Goal: Task Accomplishment & Management: Use online tool/utility

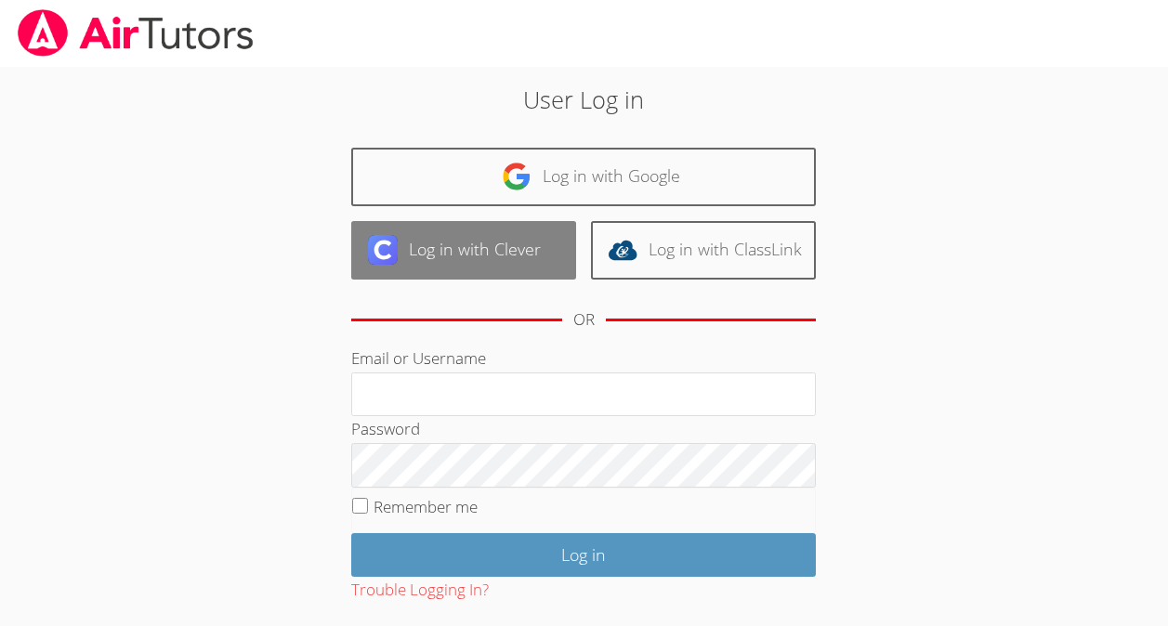
click at [469, 248] on link "Log in with Clever" at bounding box center [463, 250] width 225 height 59
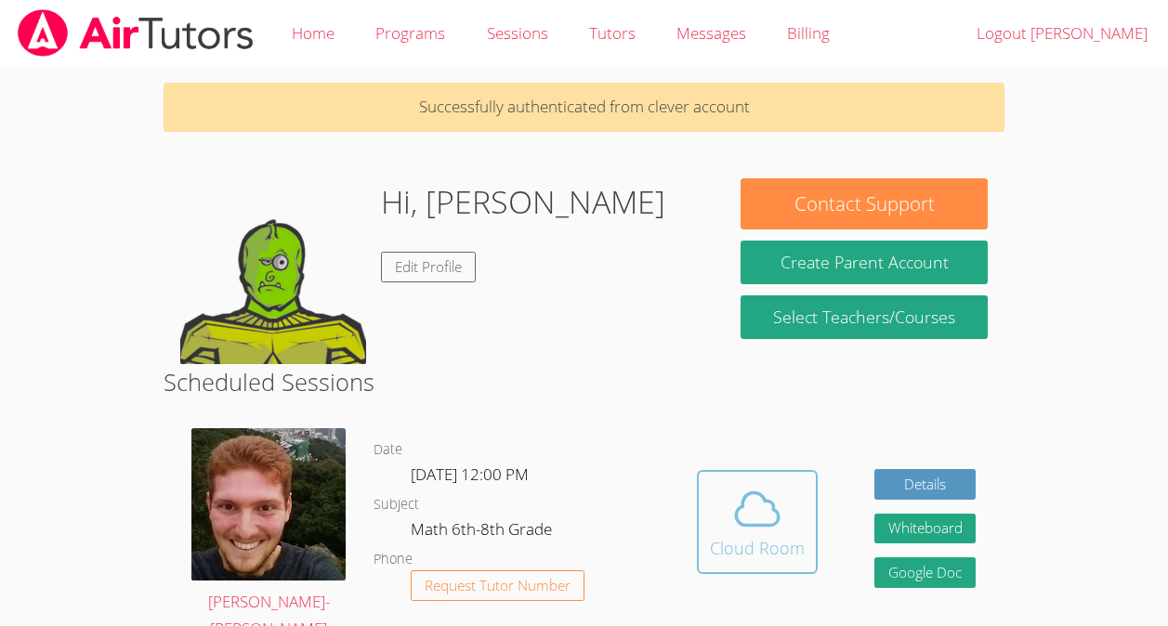
click at [773, 542] on div "Cloud Room" at bounding box center [757, 548] width 95 height 26
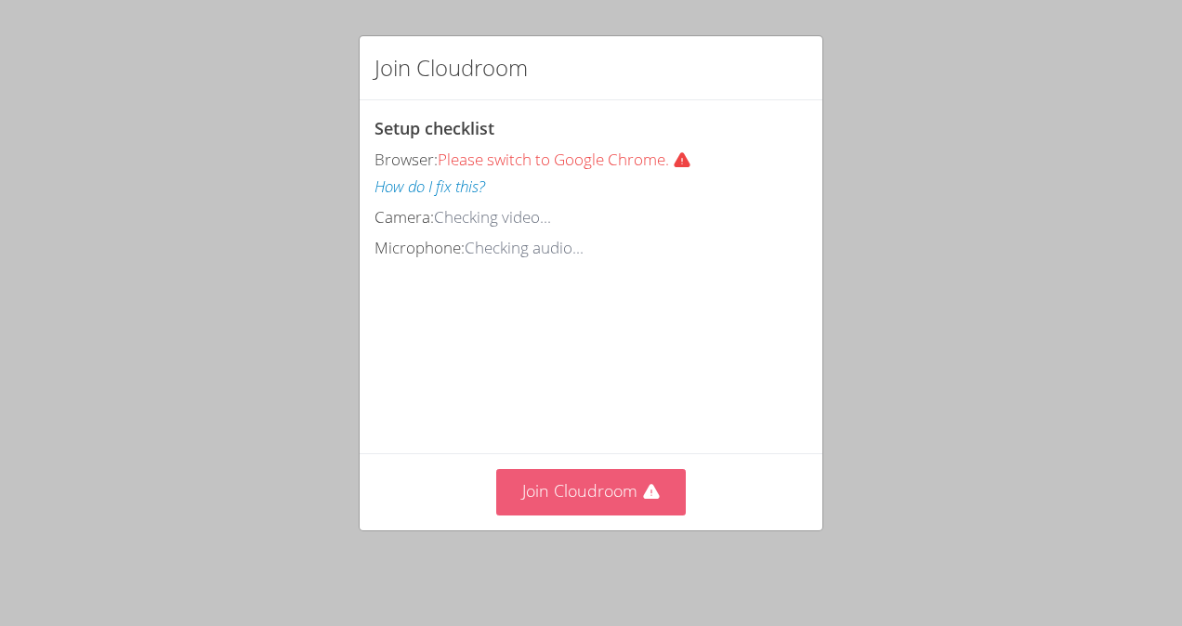
click at [537, 485] on button "Join Cloudroom" at bounding box center [591, 492] width 191 height 46
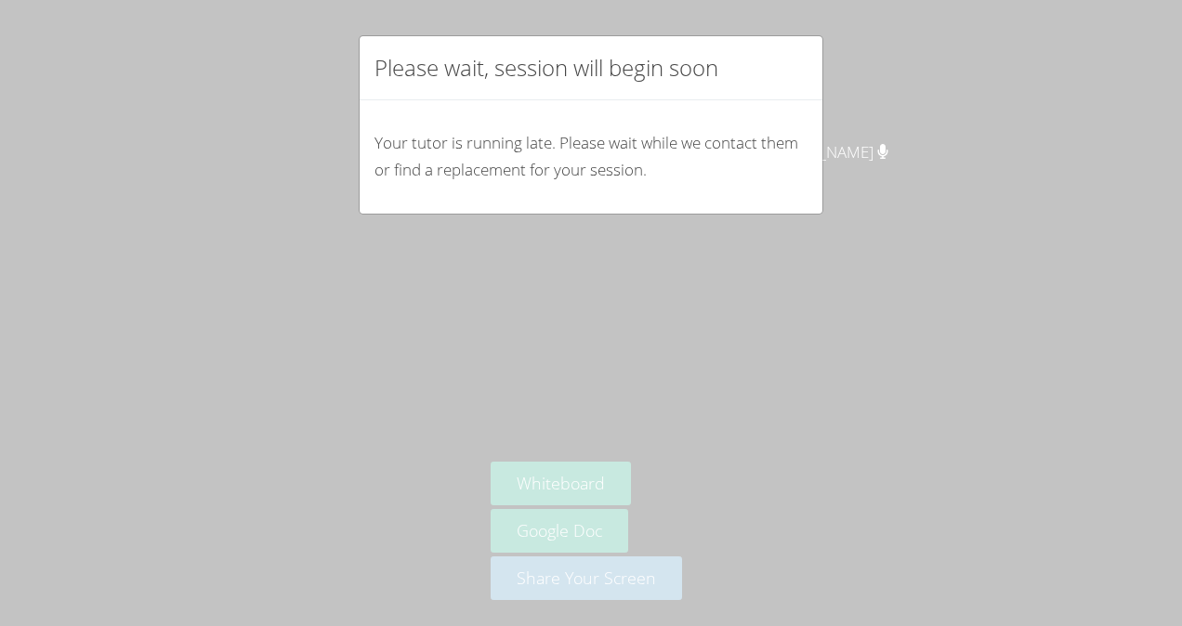
click at [898, 295] on div "Please wait, session will begin soon Your tutor is running late. Please wait wh…" at bounding box center [591, 313] width 1182 height 626
click at [806, 47] on div "Please wait, session will begin soon" at bounding box center [591, 68] width 463 height 64
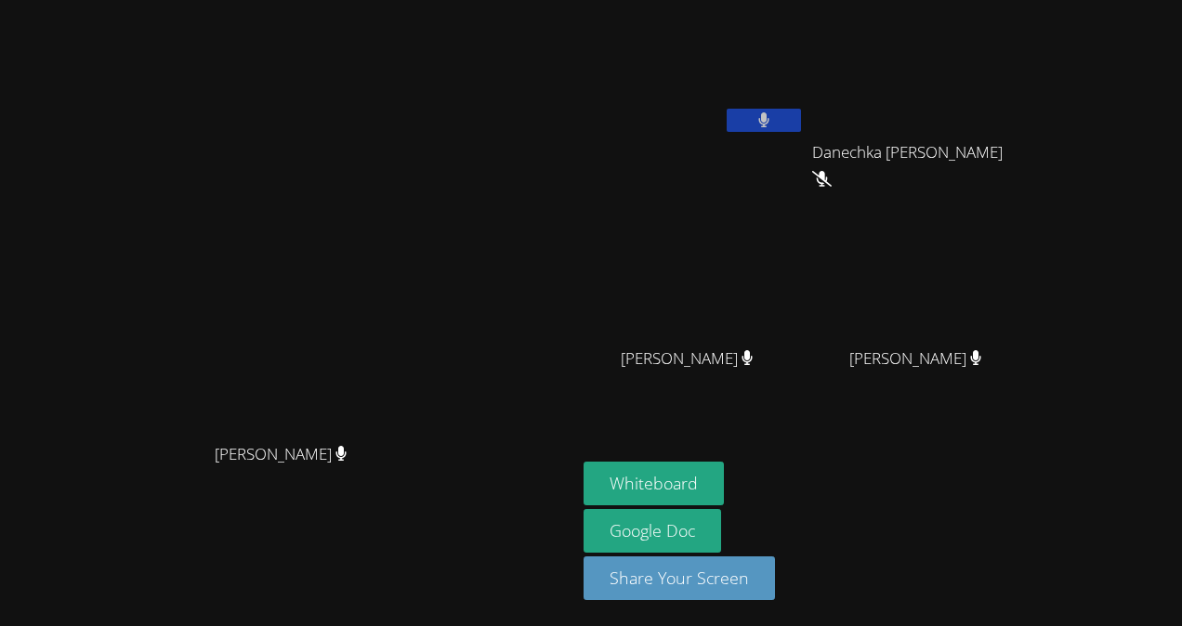
click at [751, 109] on button at bounding box center [764, 120] width 74 height 23
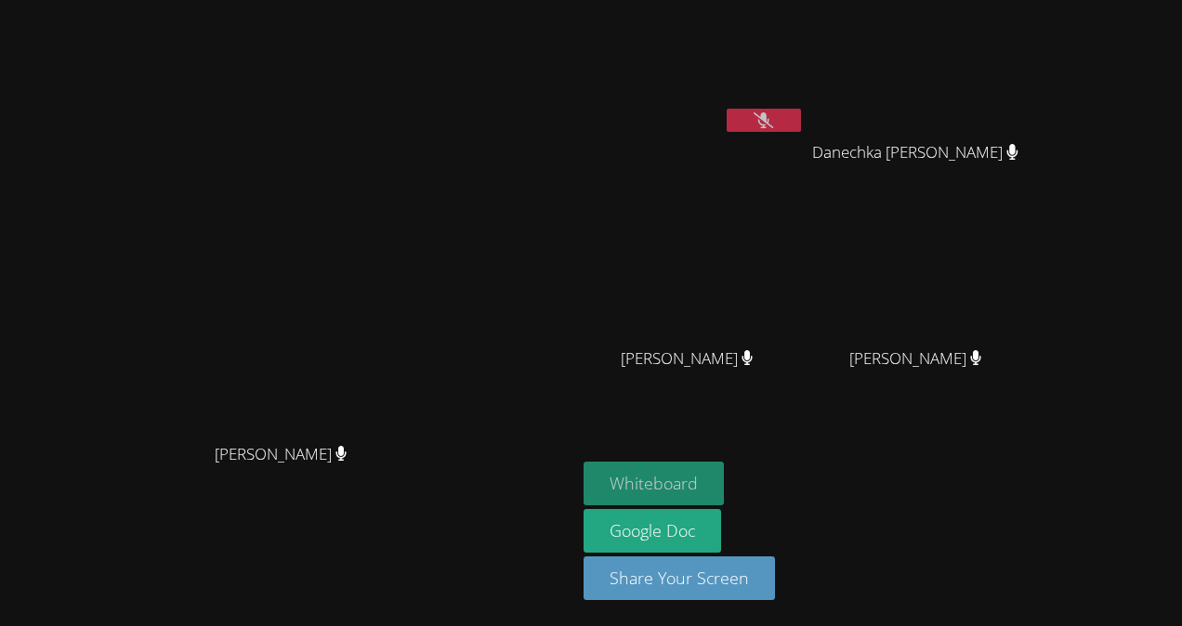
click at [724, 475] on button "Whiteboard" at bounding box center [654, 484] width 140 height 44
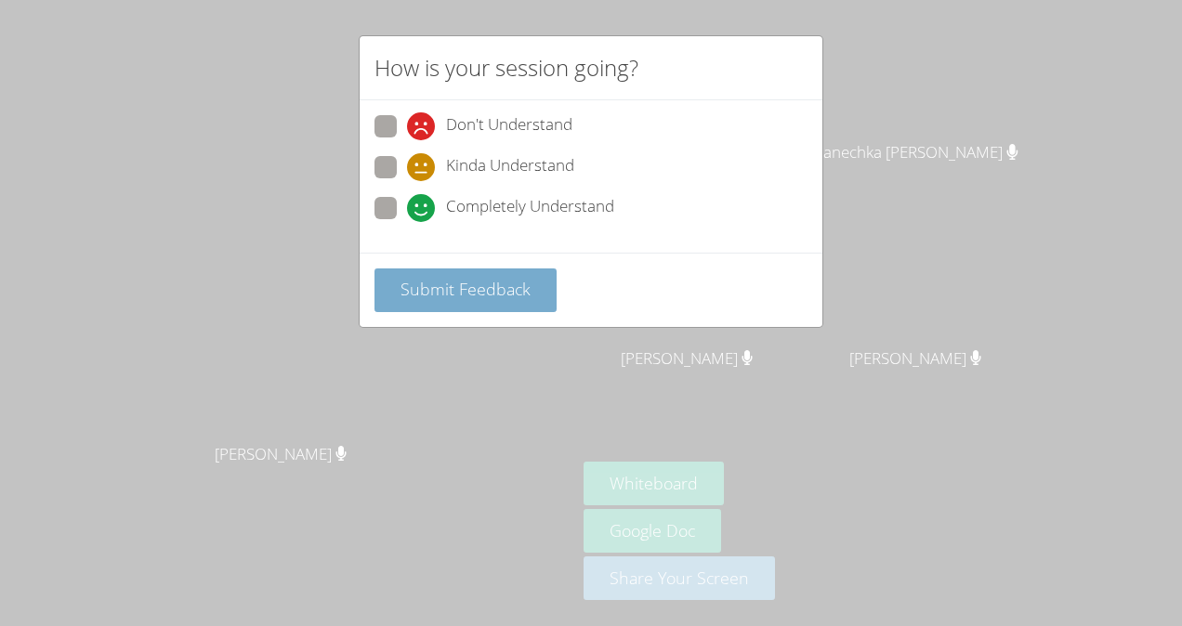
click at [507, 290] on span "Submit Feedback" at bounding box center [466, 289] width 130 height 22
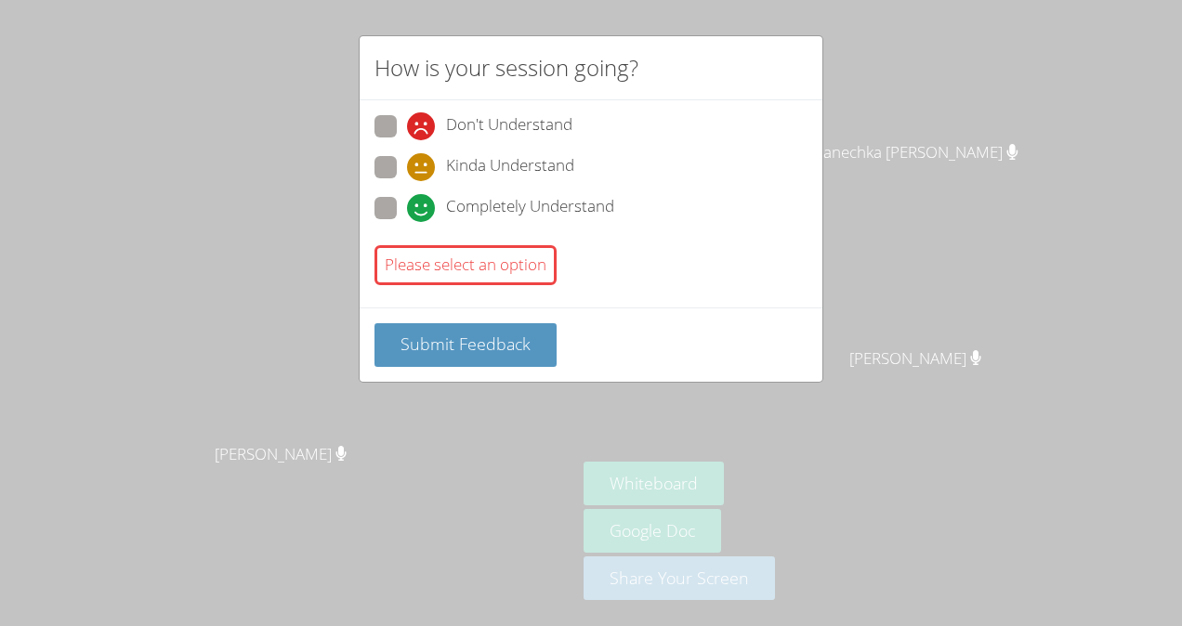
click at [407, 181] on span at bounding box center [407, 181] width 0 height 0
click at [407, 168] on input "Kinda Understand" at bounding box center [415, 164] width 16 height 16
radio input "true"
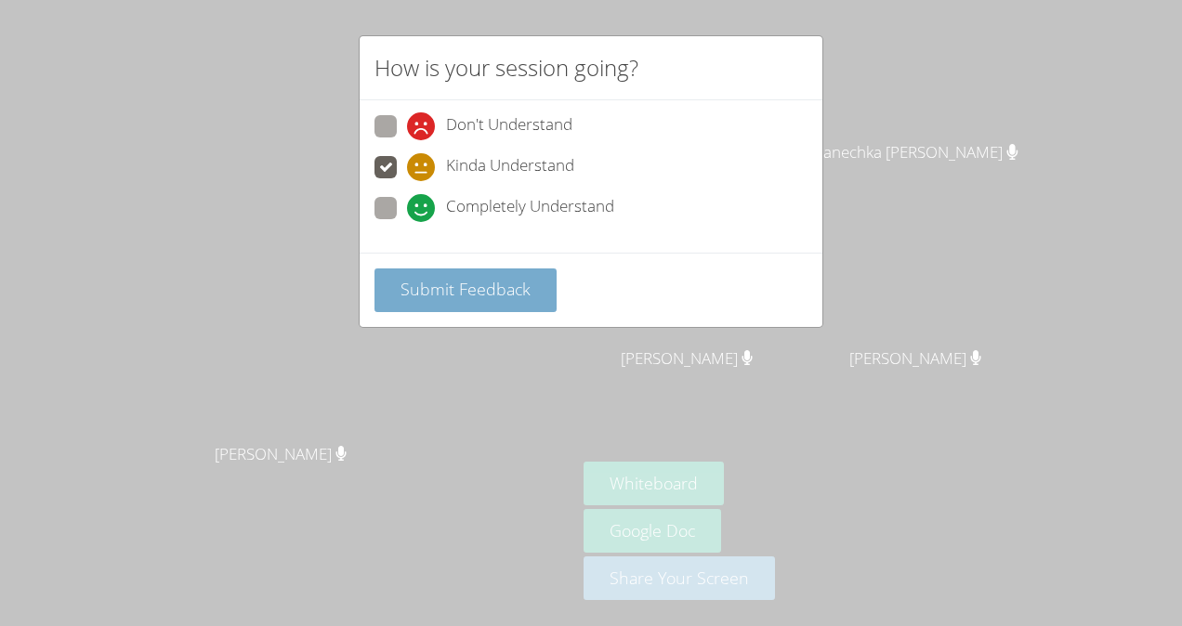
click at [489, 296] on span "Submit Feedback" at bounding box center [466, 289] width 130 height 22
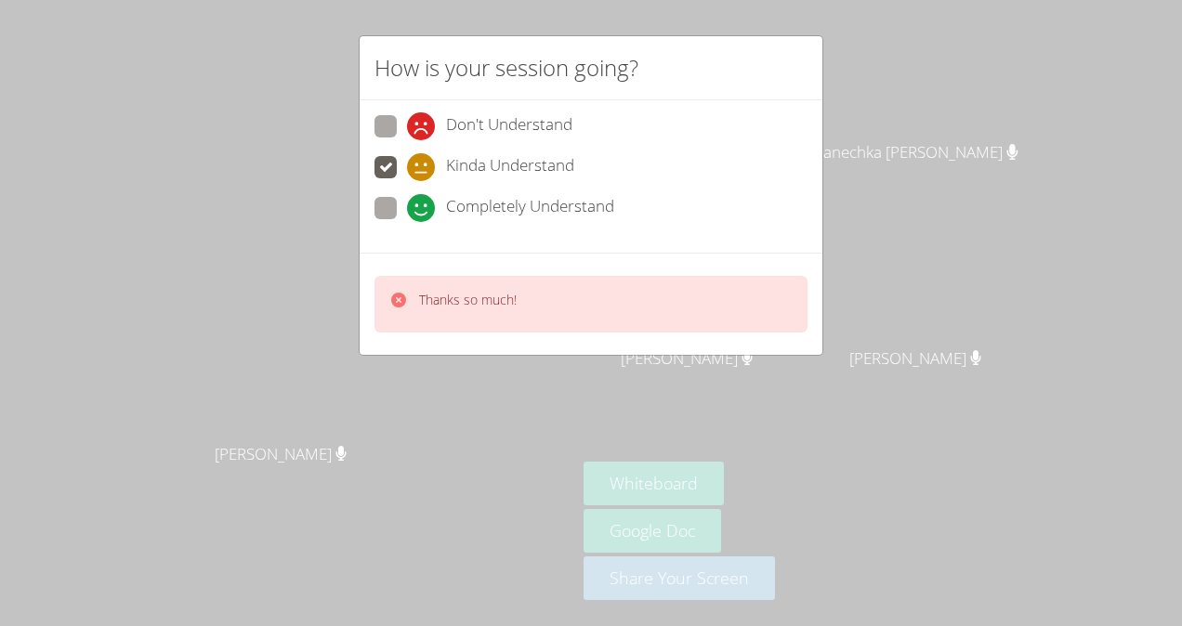
click at [420, 198] on icon at bounding box center [421, 208] width 28 height 28
click at [420, 198] on input "Completely Understand" at bounding box center [415, 205] width 16 height 16
radio input "true"
